Goal: Navigation & Orientation: Find specific page/section

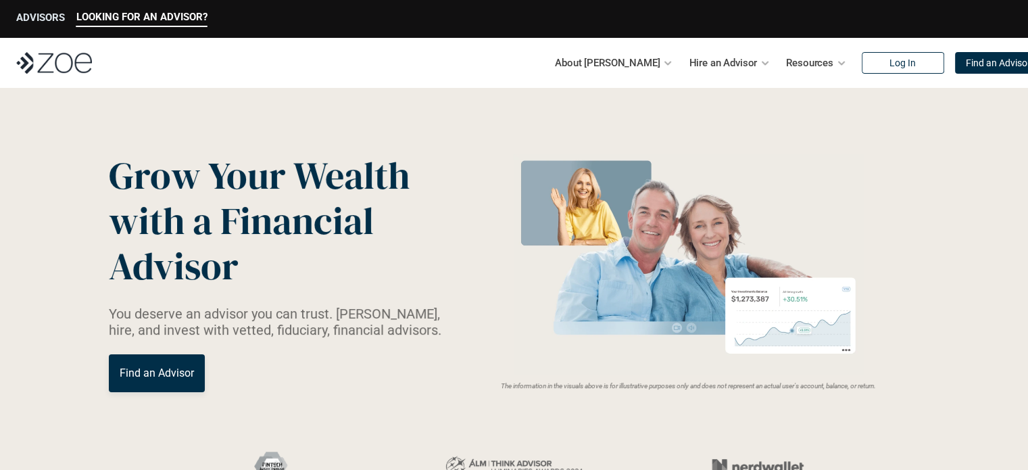
click at [38, 22] on p "ADVISORS" at bounding box center [40, 17] width 49 height 12
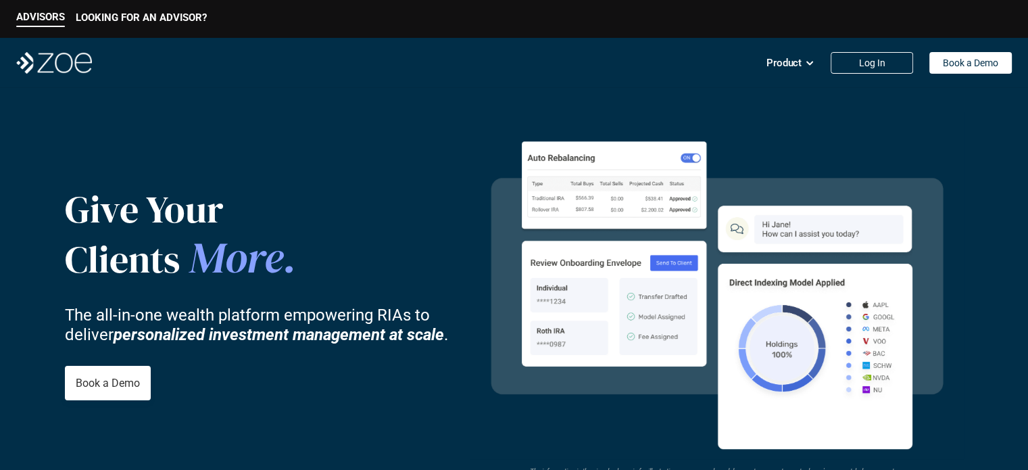
click at [35, 18] on p "ADVISORS" at bounding box center [40, 17] width 49 height 12
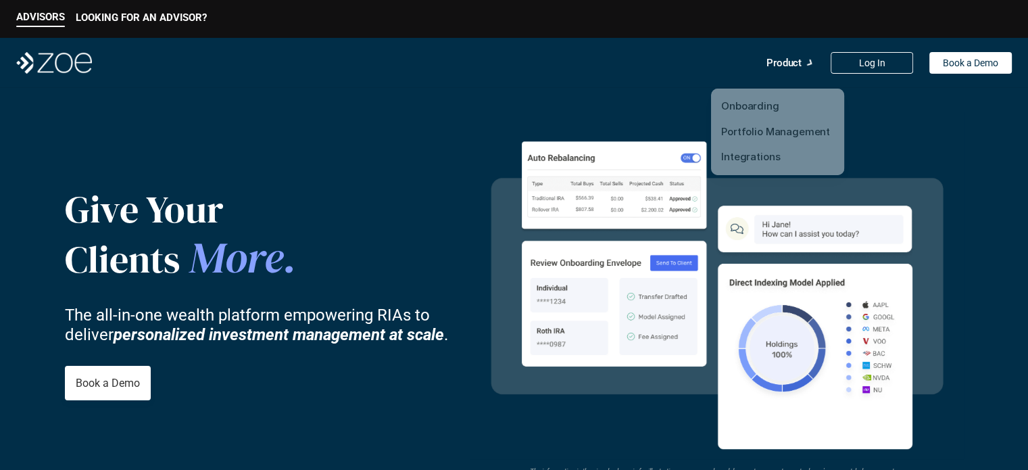
click at [766, 66] on p "Product" at bounding box center [783, 63] width 35 height 20
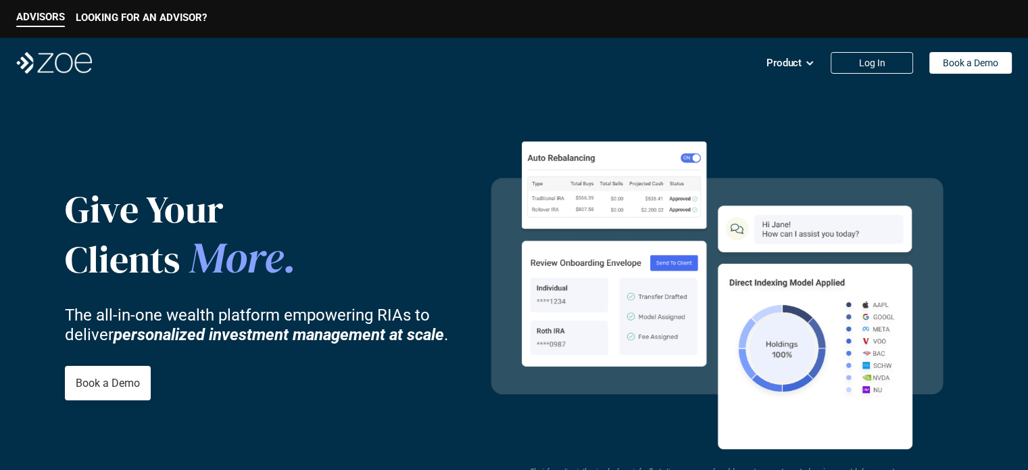
click at [774, 64] on p "Product" at bounding box center [783, 63] width 35 height 20
click at [788, 59] on p "Product" at bounding box center [783, 63] width 35 height 20
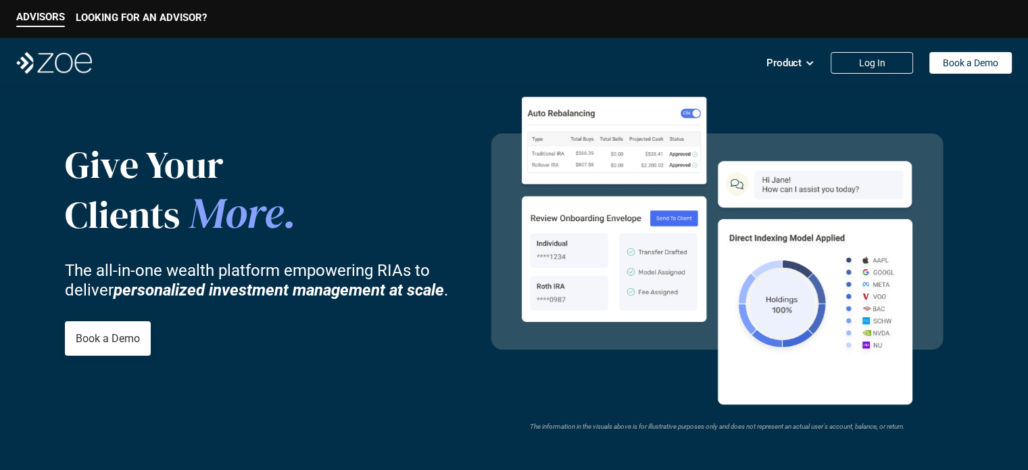
scroll to position [68, 0]
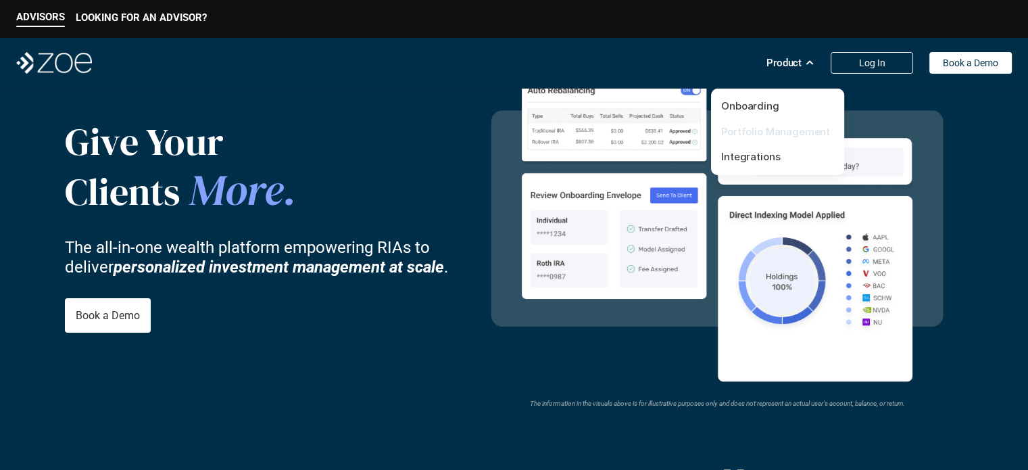
click at [789, 132] on link "Portfolio Management" at bounding box center [775, 131] width 109 height 13
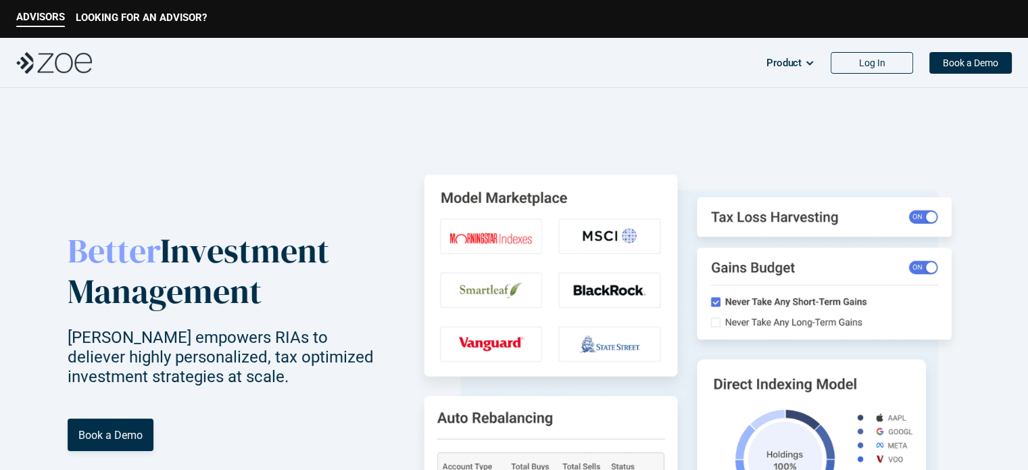
click at [47, 61] on img at bounding box center [54, 63] width 76 height 22
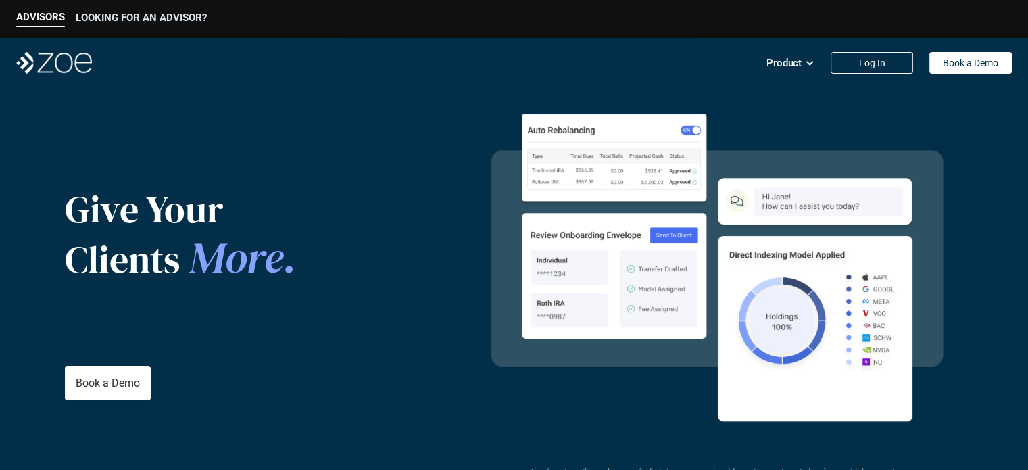
click at [122, 25] on div "LOOKING FOR AN ADVISOR?" at bounding box center [141, 19] width 131 height 16
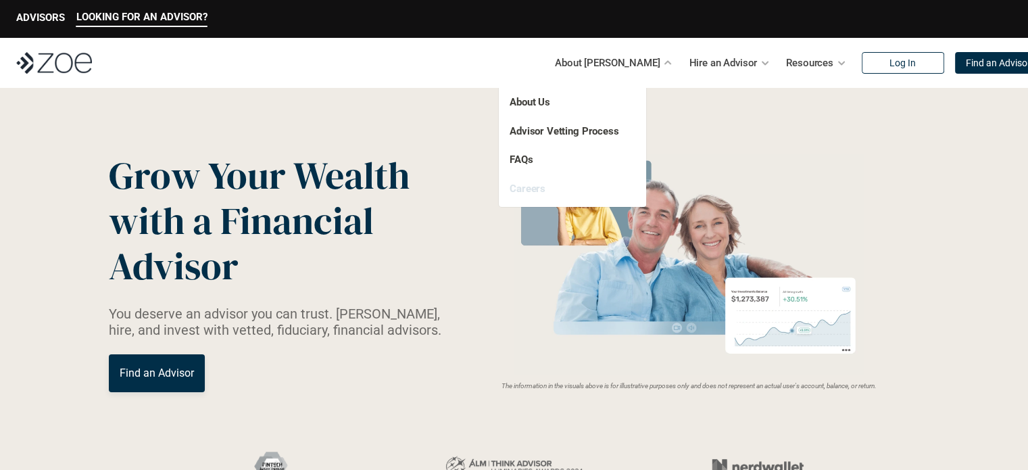
click at [537, 186] on link "Careers" at bounding box center [528, 188] width 36 height 12
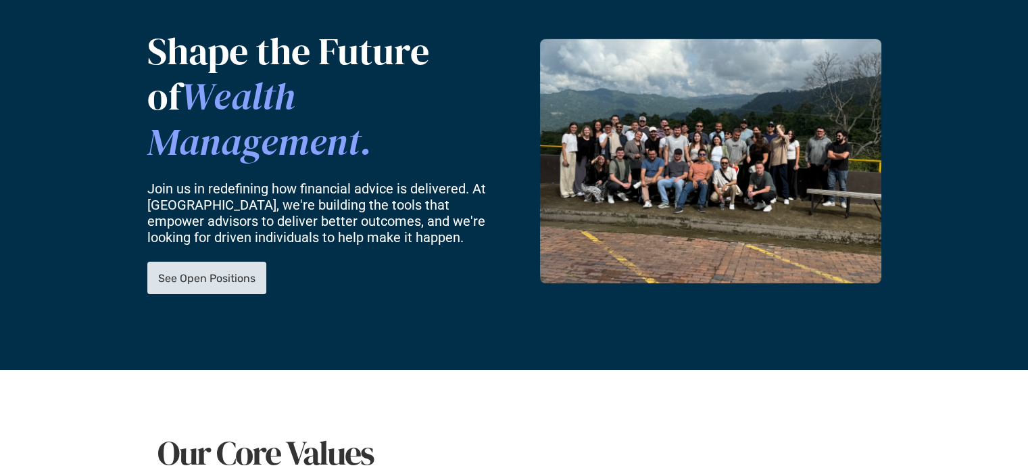
click at [189, 272] on p "See Open Positions" at bounding box center [206, 278] width 97 height 13
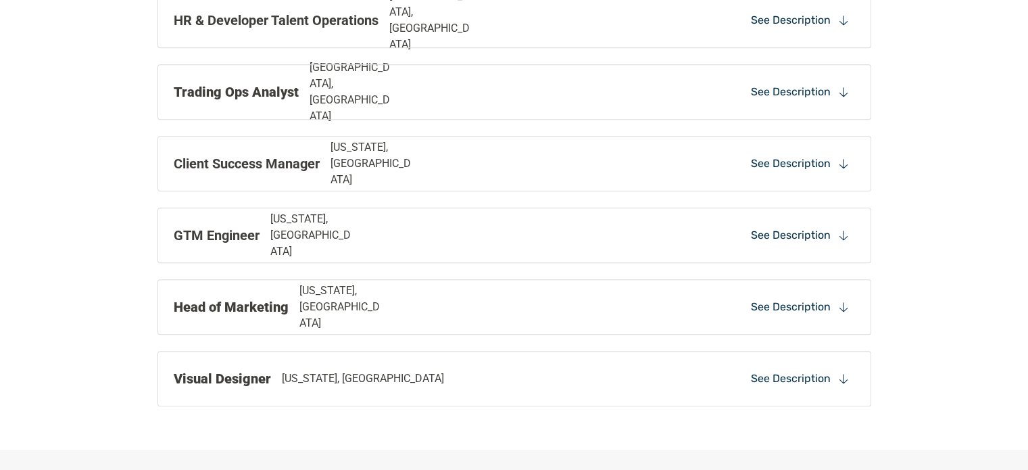
scroll to position [1208, 0]
